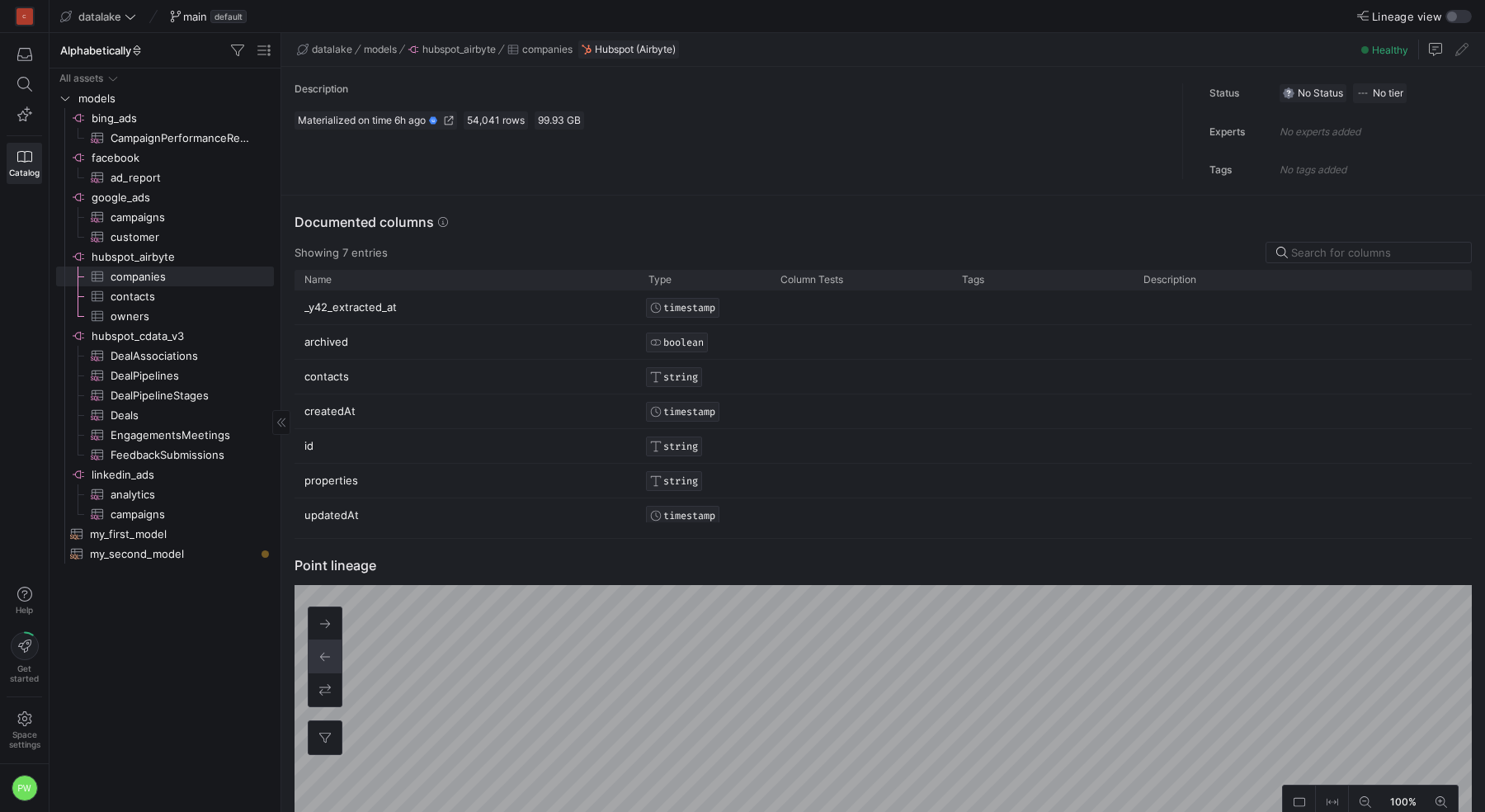
scroll to position [10, 0]
click at [150, 296] on span "contacts​​​​​​​​​" at bounding box center [183, 297] width 144 height 19
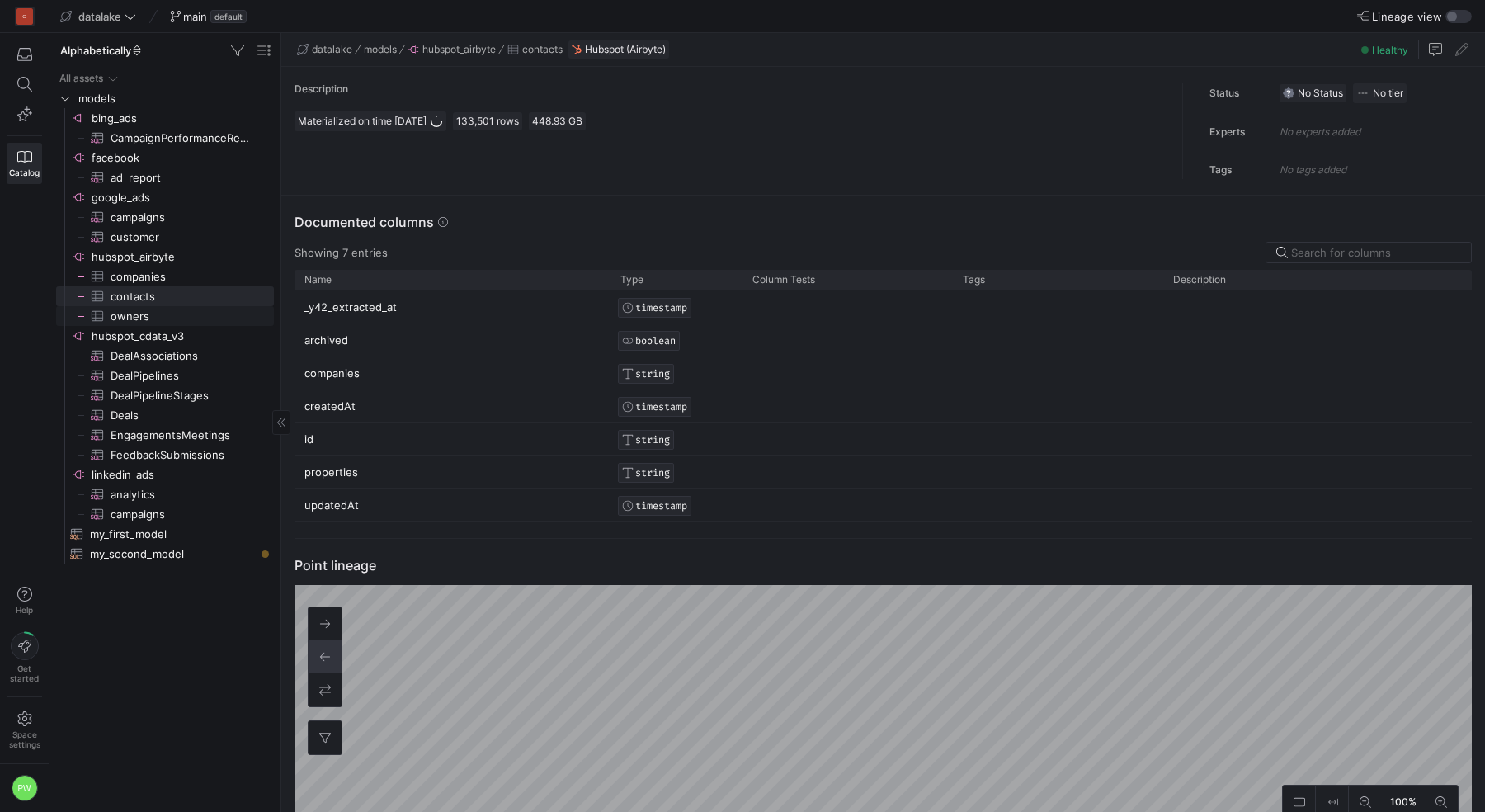
click at [149, 312] on span "owners​​​​​​​​​" at bounding box center [183, 317] width 144 height 19
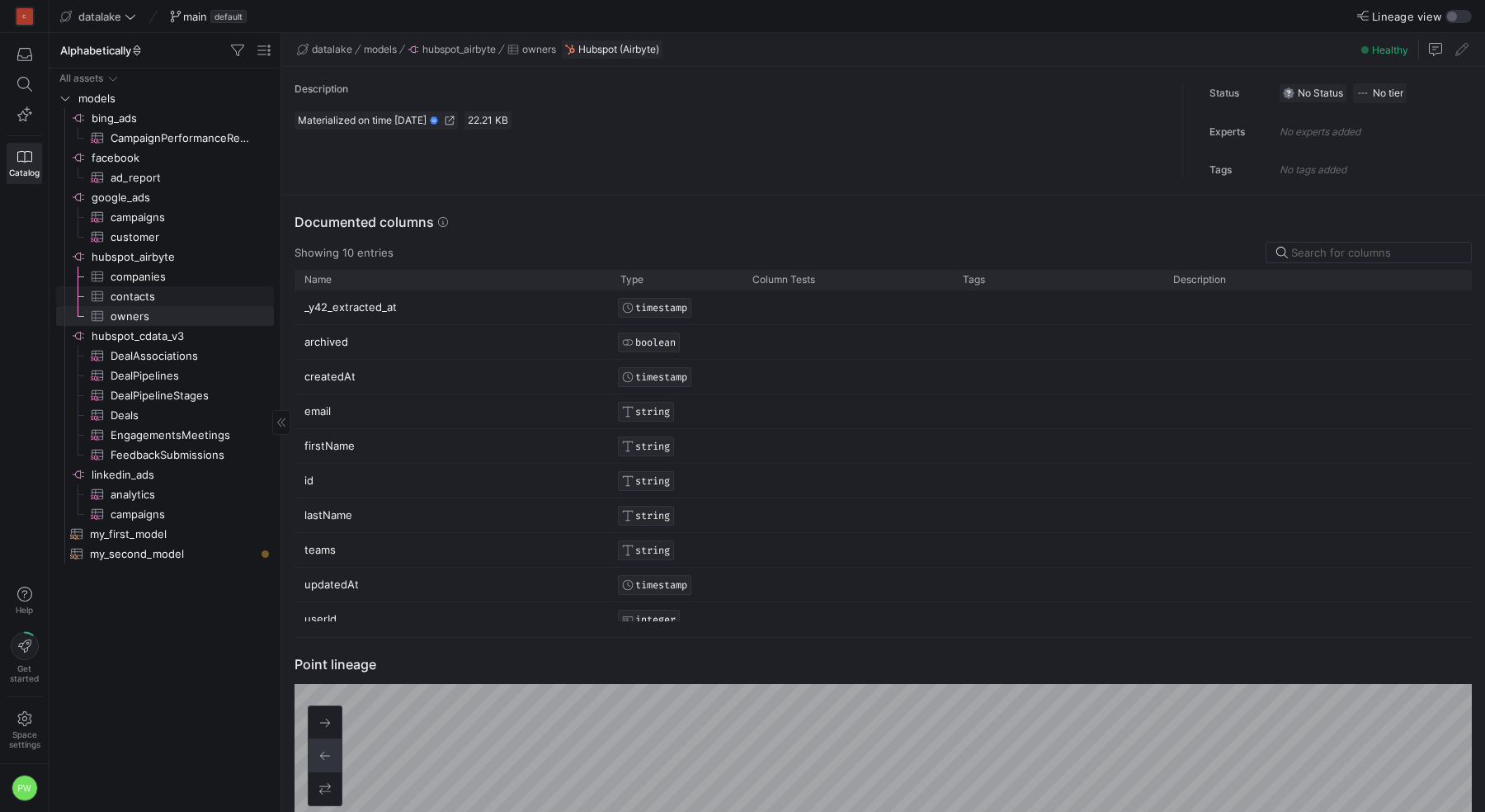
click at [140, 294] on span "contacts​​​​​​​​​" at bounding box center [183, 297] width 144 height 19
